Goal: Task Accomplishment & Management: Manage account settings

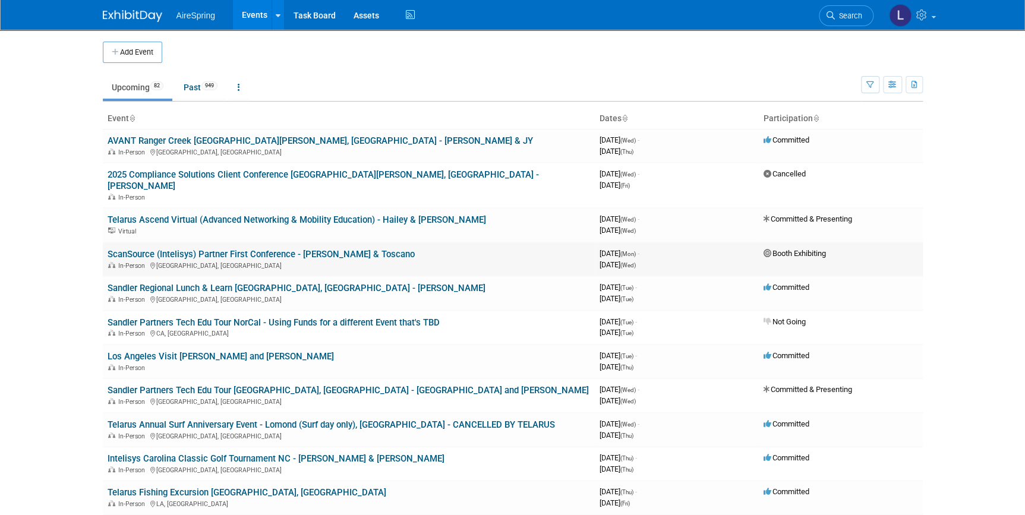
click at [260, 249] on link "ScanSource (Intelisys) Partner First Conference - [PERSON_NAME] & Toscano" at bounding box center [261, 254] width 307 height 11
click at [162, 385] on link "Sandler Partners Tech Edu Tour [GEOGRAPHIC_DATA], [GEOGRAPHIC_DATA] - [GEOGRAPH…" at bounding box center [348, 390] width 481 height 11
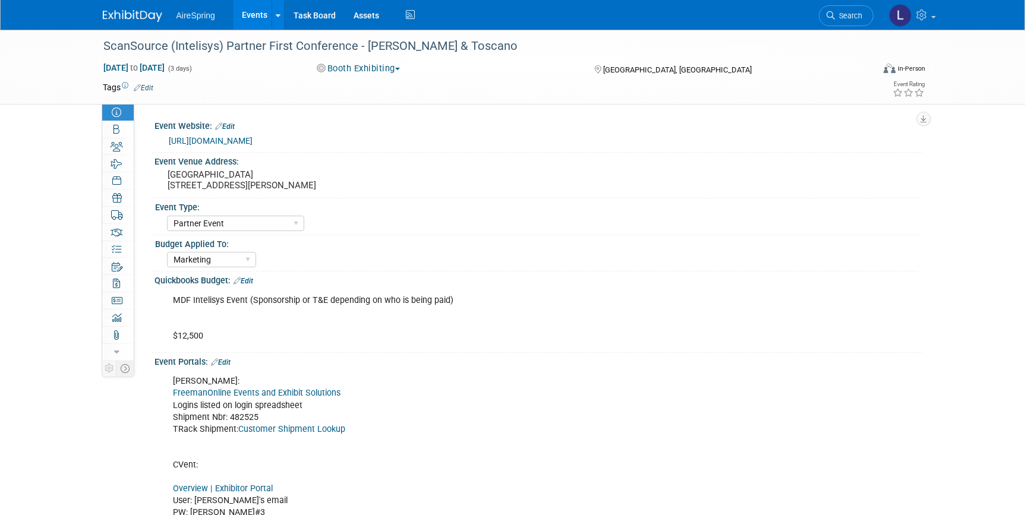
select select "Partner Event"
select select "Marketing"
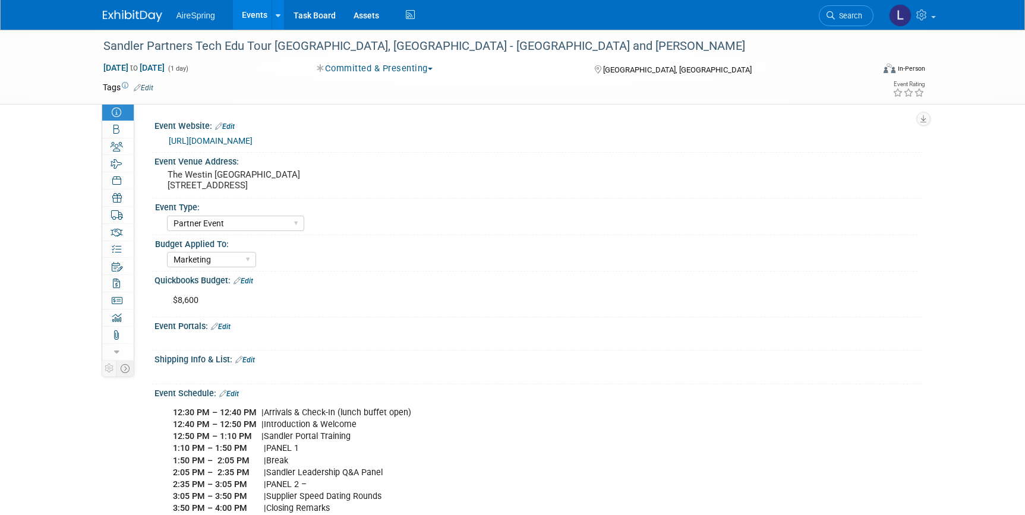
select select "Partner Event"
select select "Marketing"
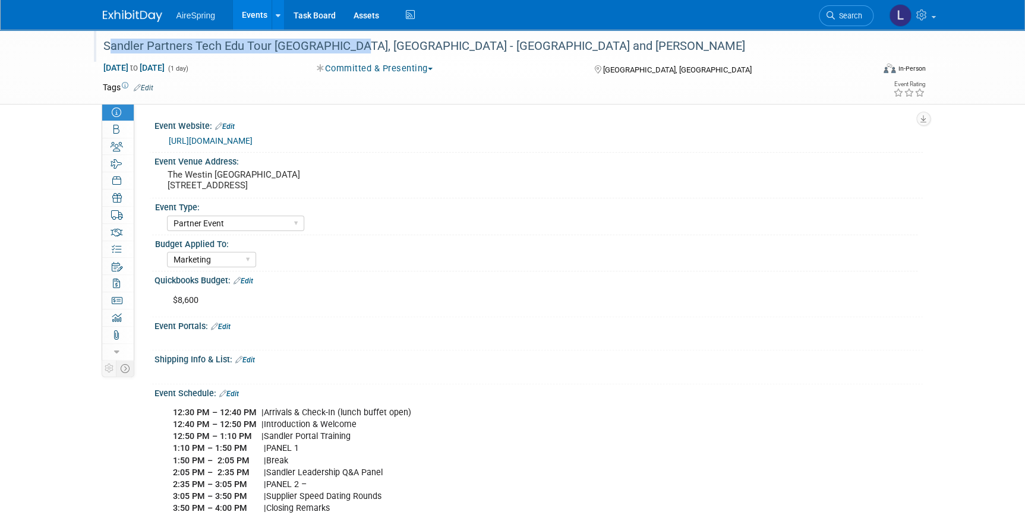
drag, startPoint x: 103, startPoint y: 49, endPoint x: 348, endPoint y: 55, distance: 244.3
click at [348, 55] on div "Sandler Partners Tech Edu Tour [GEOGRAPHIC_DATA], [GEOGRAPHIC_DATA] - [GEOGRAPH…" at bounding box center [477, 46] width 757 height 21
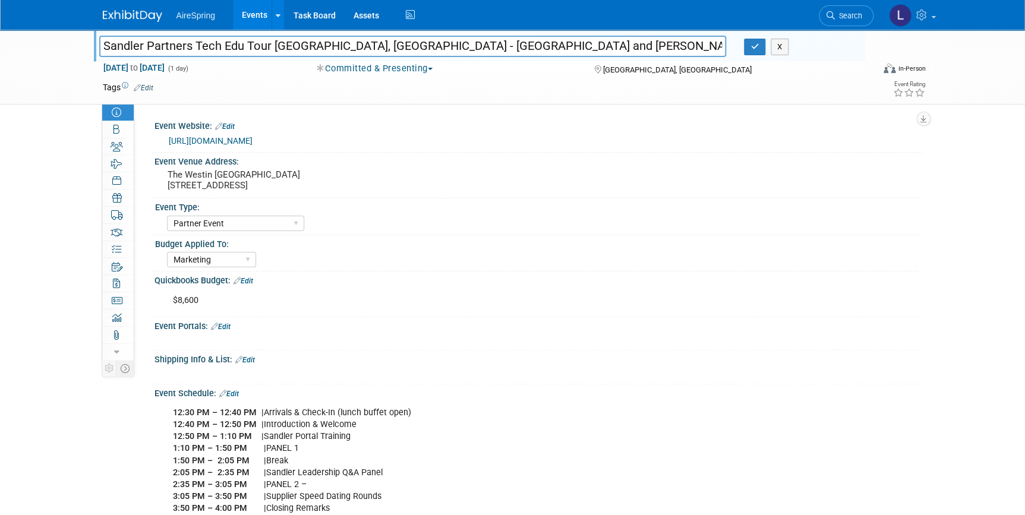
drag, startPoint x: 99, startPoint y: 45, endPoint x: 348, endPoint y: 45, distance: 249.0
click at [348, 45] on input "Sandler Partners Tech Edu Tour [GEOGRAPHIC_DATA], [GEOGRAPHIC_DATA] - [GEOGRAPH…" at bounding box center [413, 46] width 628 height 21
